Goal: Navigation & Orientation: Find specific page/section

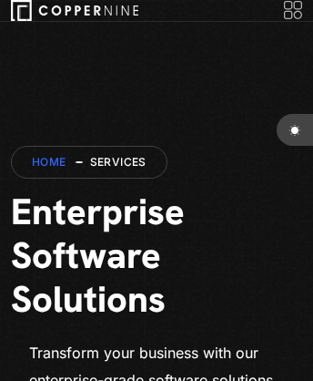
scroll to position [9790, 0]
